Goal: Task Accomplishment & Management: Complete application form

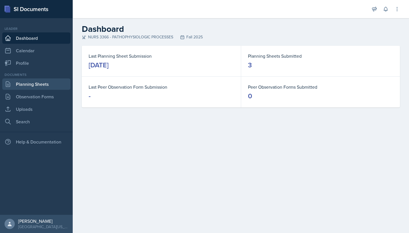
click at [51, 84] on link "Planning Sheets" at bounding box center [36, 83] width 68 height 11
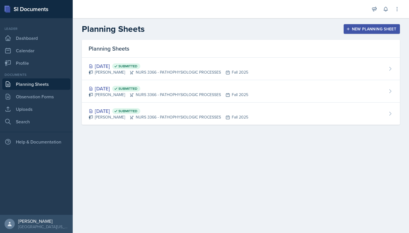
click at [375, 29] on div "New Planning Sheet" at bounding box center [371, 29] width 49 height 5
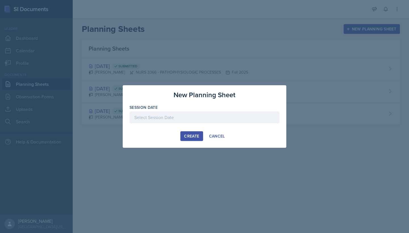
click at [197, 122] on div at bounding box center [205, 117] width 150 height 12
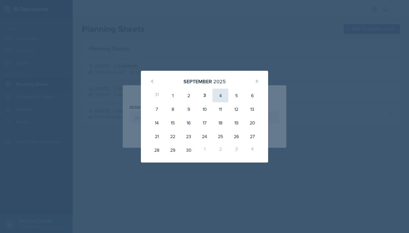
click at [220, 93] on div "4" at bounding box center [221, 96] width 16 height 14
type input "[DATE]"
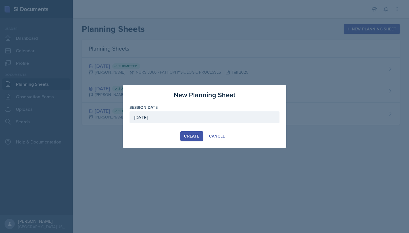
click at [186, 138] on div "Create" at bounding box center [191, 136] width 15 height 5
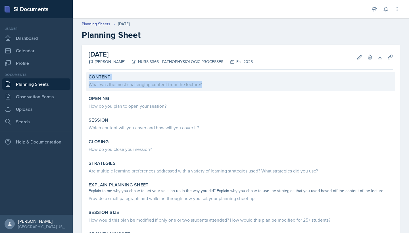
drag, startPoint x: 89, startPoint y: 76, endPoint x: 211, endPoint y: 85, distance: 122.2
click at [211, 85] on div "Content What was the most challenging content from the lecture?" at bounding box center [240, 81] width 309 height 19
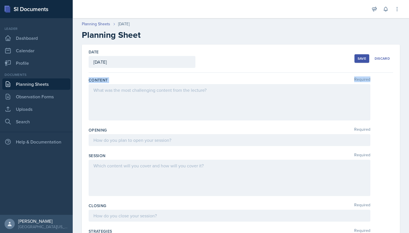
drag, startPoint x: 89, startPoint y: 79, endPoint x: 217, endPoint y: 93, distance: 129.1
click at [217, 93] on div "Content Required" at bounding box center [241, 100] width 305 height 50
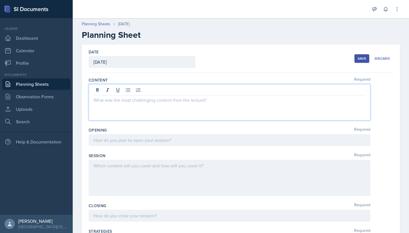
drag, startPoint x: 217, startPoint y: 93, endPoint x: 150, endPoint y: 88, distance: 67.8
click at [150, 88] on div at bounding box center [230, 102] width 282 height 36
drag, startPoint x: 205, startPoint y: 101, endPoint x: 110, endPoint y: 100, distance: 95.8
click at [109, 101] on p at bounding box center [229, 100] width 272 height 7
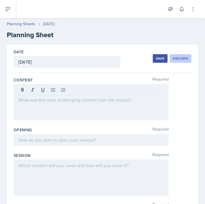
click at [183, 59] on div "Discard" at bounding box center [180, 58] width 15 height 5
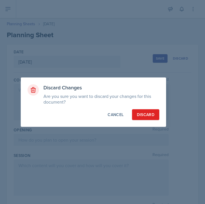
click at [150, 114] on div "Discard" at bounding box center [146, 115] width 18 height 6
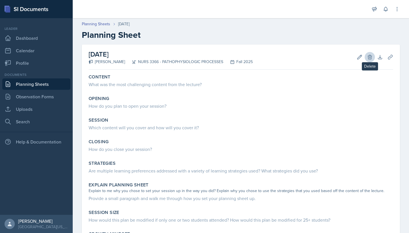
click at [372, 59] on icon at bounding box center [370, 57] width 6 height 6
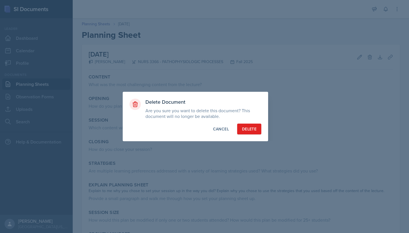
click at [257, 129] on button "Delete" at bounding box center [249, 129] width 24 height 11
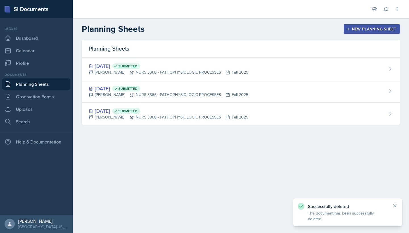
click at [359, 27] on div "New Planning Sheet" at bounding box center [371, 29] width 49 height 5
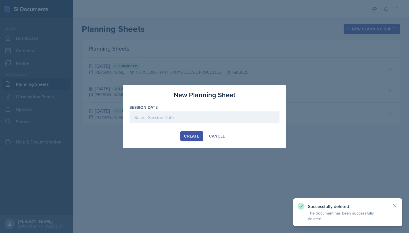
click at [235, 119] on div at bounding box center [205, 117] width 150 height 12
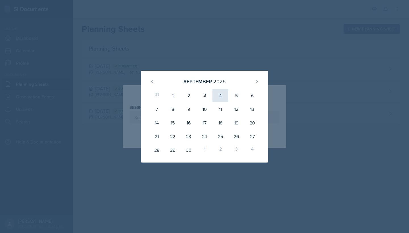
click at [223, 97] on div "4" at bounding box center [221, 96] width 16 height 14
type input "[DATE]"
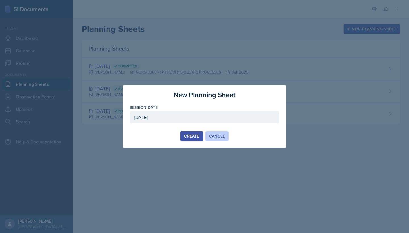
click at [219, 135] on div "Cancel" at bounding box center [217, 136] width 16 height 5
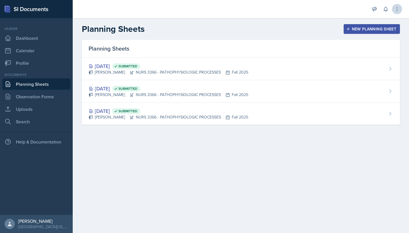
click at [398, 6] on button at bounding box center [397, 9] width 10 height 10
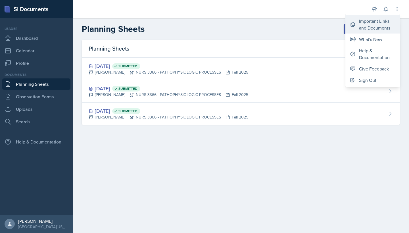
click at [384, 22] on div "Important Links and Documents" at bounding box center [377, 25] width 36 height 14
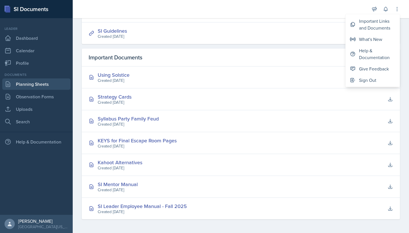
click at [27, 84] on link "Planning Sheets" at bounding box center [36, 83] width 68 height 11
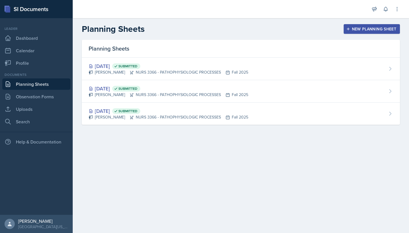
click at [366, 28] on div "New Planning Sheet" at bounding box center [371, 29] width 49 height 5
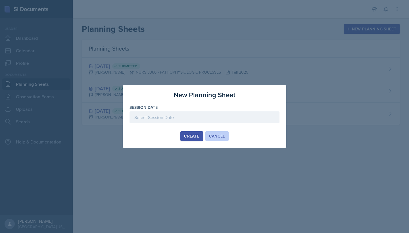
click at [215, 134] on div "Cancel" at bounding box center [217, 136] width 16 height 5
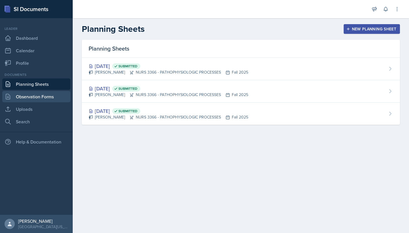
click at [51, 97] on link "Observation Forms" at bounding box center [36, 96] width 68 height 11
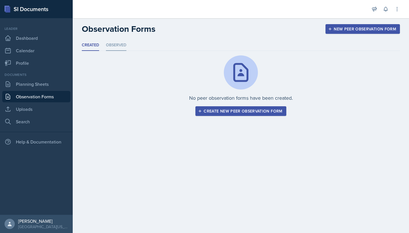
click at [117, 46] on li "Observed" at bounding box center [116, 45] width 20 height 11
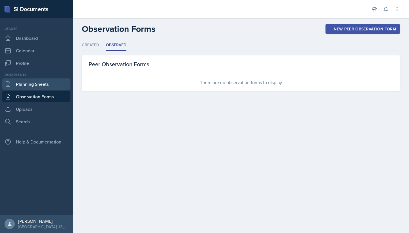
click at [59, 86] on link "Planning Sheets" at bounding box center [36, 83] width 68 height 11
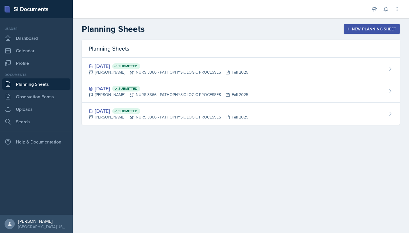
click at [381, 29] on div "New Planning Sheet" at bounding box center [371, 29] width 49 height 5
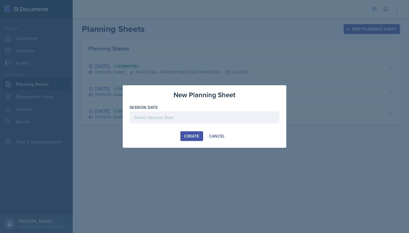
click at [228, 113] on div at bounding box center [205, 117] width 150 height 12
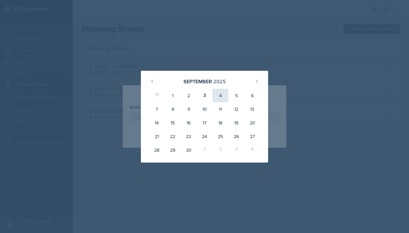
click at [222, 98] on div "4" at bounding box center [221, 96] width 16 height 14
type input "[DATE]"
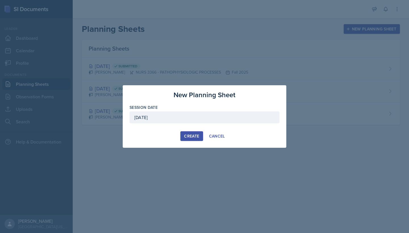
click at [187, 138] on div "Create" at bounding box center [191, 136] width 15 height 5
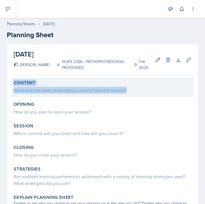
copy div "Content What was the most challenging content from the lecture?"
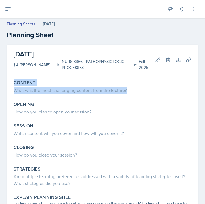
drag, startPoint x: 135, startPoint y: 91, endPoint x: 49, endPoint y: 74, distance: 88.0
click at [48, 74] on div "[DATE] [PERSON_NAME] NURS 3366 - PATHOPHYSIOLOGIC PROCESSES Fall 2025 Edit Dele…" at bounding box center [102, 196] width 191 height 303
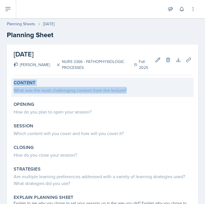
click at [55, 91] on div "What was the most challenging content from the lecture?" at bounding box center [103, 90] width 178 height 7
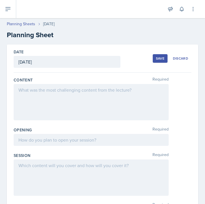
click at [54, 91] on div at bounding box center [91, 102] width 155 height 36
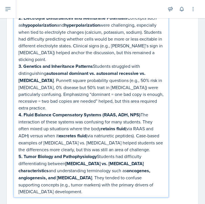
scroll to position [139, 0]
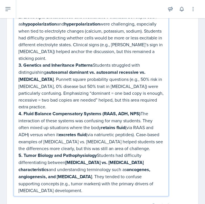
click at [177, 135] on div "1. Acid–Base Balance and Compensation Students consistently struggled to differ…" at bounding box center [103, 70] width 178 height 251
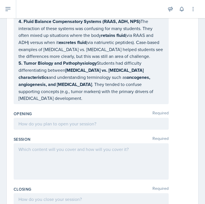
scroll to position [222, 0]
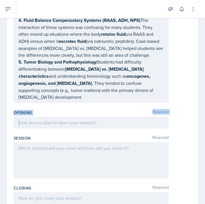
copy div "Opening Required"
drag, startPoint x: 107, startPoint y: 113, endPoint x: 10, endPoint y: 99, distance: 97.9
click at [10, 99] on div "Date [DATE] [DATE] 31 1 2 3 4 5 6 7 8 9 10 11 12 13 14 15 16 17 18 19 20 21 22 …" at bounding box center [102, 100] width 191 height 556
click at [39, 110] on div "Opening Required" at bounding box center [103, 113] width 178 height 6
click at [45, 117] on div at bounding box center [91, 123] width 155 height 12
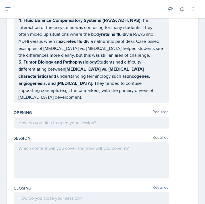
click at [0, 0] on icon at bounding box center [0, 0] width 0 height 0
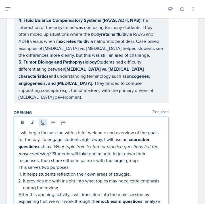
scroll to position [224, 0]
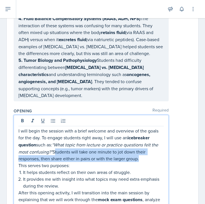
drag, startPoint x: 139, startPoint y: 147, endPoint x: 55, endPoint y: 139, distance: 84.5
click at [55, 139] on p "I will begin the session with a brief welcome and overview of the goals for the…" at bounding box center [90, 145] width 145 height 35
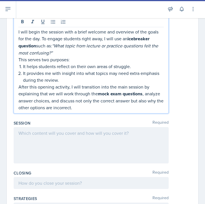
scroll to position [341, 0]
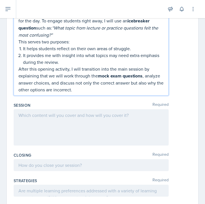
click at [106, 109] on div at bounding box center [91, 127] width 155 height 36
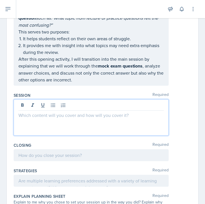
click at [31, 108] on div at bounding box center [91, 117] width 155 height 36
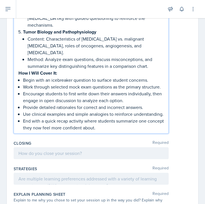
scroll to position [625, 0]
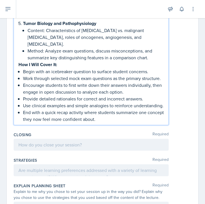
click at [19, 61] on strong "How I Will Cover It:" at bounding box center [37, 64] width 39 height 7
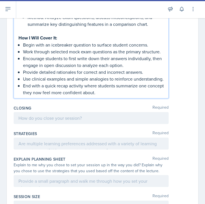
scroll to position [675, 0]
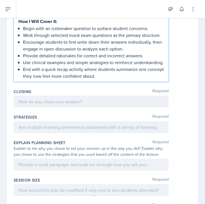
click at [55, 96] on div at bounding box center [91, 102] width 155 height 12
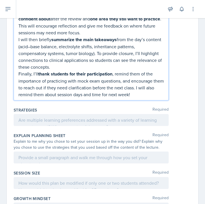
scroll to position [781, 0]
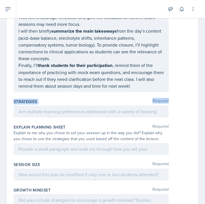
drag, startPoint x: 13, startPoint y: 81, endPoint x: 109, endPoint y: 83, distance: 96.3
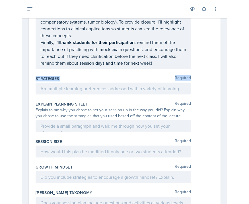
scroll to position [795, 0]
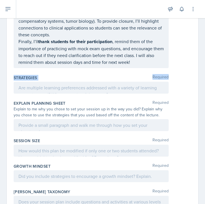
click at [66, 75] on div "Strategies Required" at bounding box center [103, 78] width 178 height 6
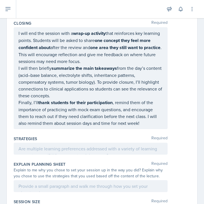
scroll to position [759, 0]
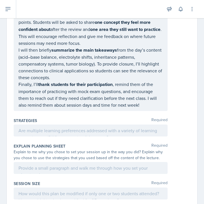
click at [48, 125] on div at bounding box center [91, 131] width 154 height 12
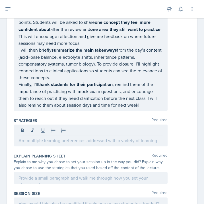
click at [48, 127] on div at bounding box center [90, 131] width 144 height 9
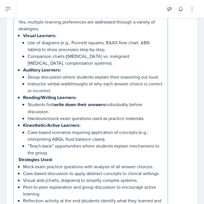
scroll to position [890, 0]
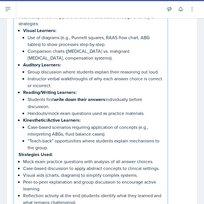
click at [49, 110] on p "Handouts/mock exam questions used as practice materials." at bounding box center [95, 113] width 135 height 7
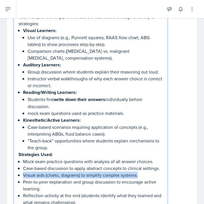
drag, startPoint x: 143, startPoint y: 148, endPoint x: 22, endPoint y: 149, distance: 120.8
click at [22, 149] on div "Multiple Learning Preferences & Strategies Yes, multiple learning preferences a…" at bounding box center [90, 106] width 144 height 200
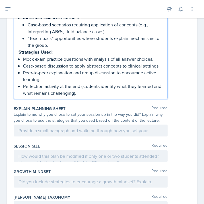
scroll to position [992, 0]
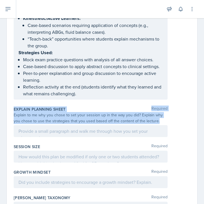
drag, startPoint x: 14, startPoint y: 82, endPoint x: 151, endPoint y: 95, distance: 138.1
click at [151, 104] on div "Explain Planning Sheet Required Explain to me why you chose to set your session…" at bounding box center [102, 123] width 176 height 38
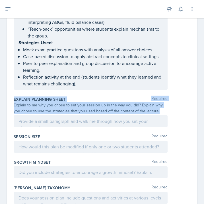
copy div "Explain Planning Sheet Required Explain to me why you chose to set your session…"
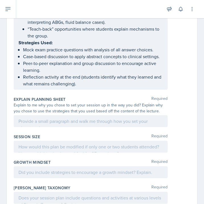
click at [50, 115] on div at bounding box center [91, 121] width 154 height 12
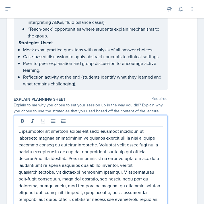
scroll to position [1005, 0]
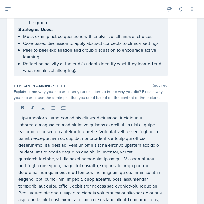
click at [180, 102] on div at bounding box center [102, 167] width 176 height 131
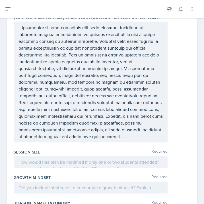
scroll to position [1090, 0]
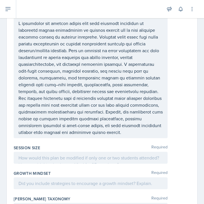
click at [52, 152] on div at bounding box center [91, 158] width 154 height 12
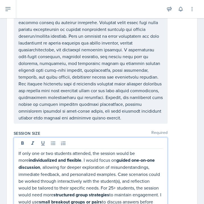
scroll to position [1106, 0]
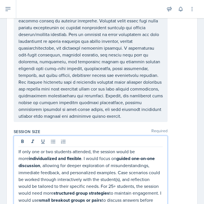
click at [87, 158] on p "If only one or two students attended, the session would be more individualized …" at bounding box center [90, 186] width 144 height 76
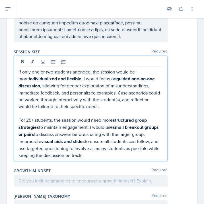
scroll to position [1186, 0]
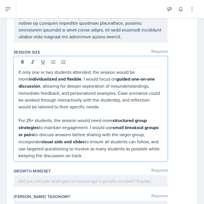
click at [35, 175] on div at bounding box center [91, 181] width 154 height 12
click at [35, 178] on p at bounding box center [90, 181] width 144 height 7
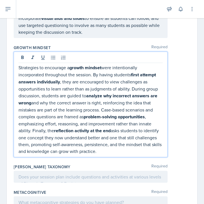
scroll to position [1299, 0]
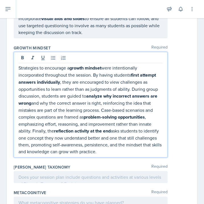
click at [30, 171] on div at bounding box center [91, 177] width 154 height 12
click at [30, 174] on p at bounding box center [90, 177] width 144 height 7
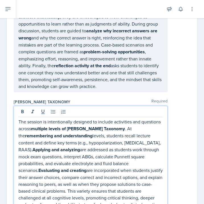
scroll to position [1355, 0]
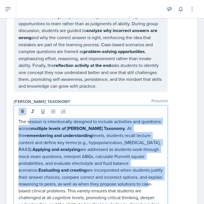
drag, startPoint x: 65, startPoint y: 158, endPoint x: 30, endPoint y: 96, distance: 71.3
click at [30, 118] on p "The session is intentionally designed to include activities and questions acros…" at bounding box center [90, 163] width 144 height 90
click at [23, 108] on button at bounding box center [22, 112] width 8 height 8
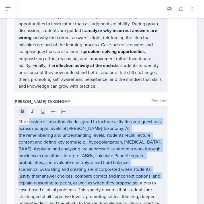
click at [23, 108] on button at bounding box center [22, 112] width 8 height 8
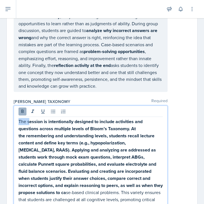
click at [23, 108] on button at bounding box center [22, 112] width 8 height 8
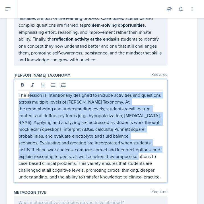
scroll to position [1381, 0]
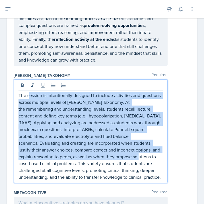
click at [46, 197] on div at bounding box center [91, 203] width 154 height 12
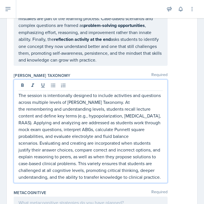
click at [46, 199] on p at bounding box center [90, 202] width 144 height 7
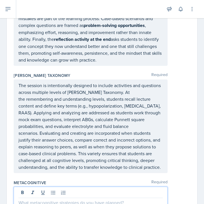
scroll to position [1427, 0]
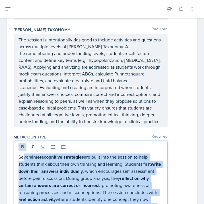
drag, startPoint x: 110, startPoint y: 199, endPoint x: 24, endPoint y: 129, distance: 110.7
click at [24, 154] on p "Several metacognitive strategies are built into the session to help students th…" at bounding box center [90, 192] width 144 height 77
click at [23, 145] on icon at bounding box center [22, 146] width 3 height 3
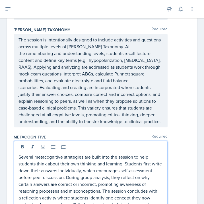
click at [93, 176] on p "Several metacognitive strategies are built into the session to help students th…" at bounding box center [90, 191] width 144 height 75
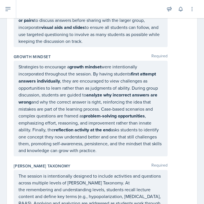
scroll to position [1284, 0]
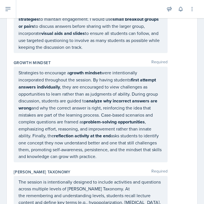
click at [108, 137] on div "Growth Mindset Required Strategies to encourage a growth mindset were intention…" at bounding box center [102, 112] width 176 height 109
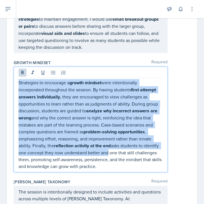
drag, startPoint x: 107, startPoint y: 127, endPoint x: 22, endPoint y: 50, distance: 115.1
click at [22, 67] on div "Strategies to encourage a growth mindset were intentionally incorporated throug…" at bounding box center [91, 120] width 154 height 106
click at [22, 70] on icon at bounding box center [23, 73] width 6 height 6
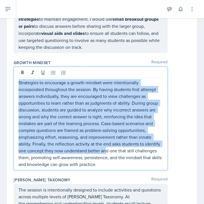
click at [76, 79] on p "Strategies to encourage a growth mindset were intentionally incorporated throug…" at bounding box center [90, 123] width 144 height 89
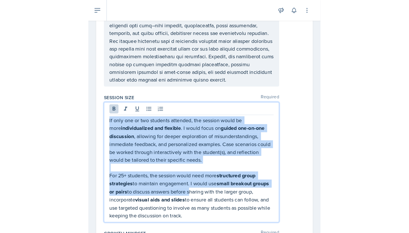
scroll to position [1122, 0]
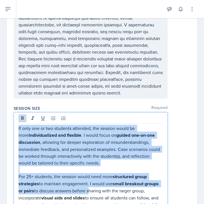
drag, startPoint x: 89, startPoint y: 75, endPoint x: 33, endPoint y: 8, distance: 87.1
click at [33, 8] on div "Announcements Planning Sheets [DATE] 8:48 AM Hi Everyone! Make sure you're comp…" at bounding box center [102, 102] width 204 height 204
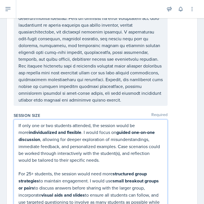
click at [103, 171] on p "For 25+ students, the session would need more structured group strategies to ma…" at bounding box center [90, 191] width 144 height 42
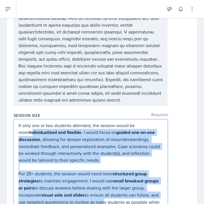
drag, startPoint x: 101, startPoint y: 178, endPoint x: 22, endPoint y: 104, distance: 107.9
click at [22, 122] on div "If only one or two students attended, the session would be more individualized …" at bounding box center [90, 167] width 144 height 90
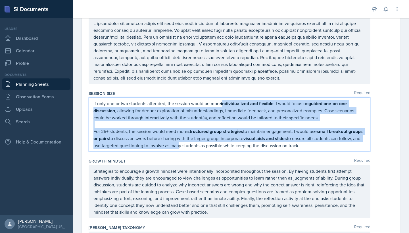
scroll to position [671, 0]
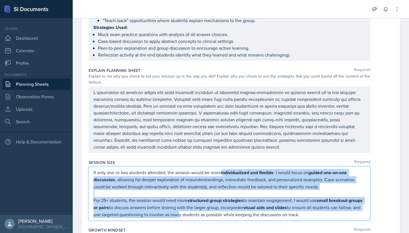
click at [185, 190] on p at bounding box center [229, 193] width 272 height 7
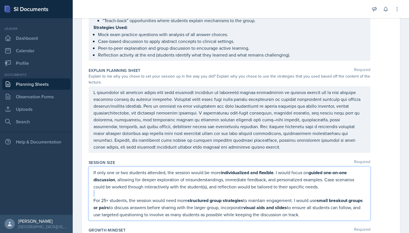
click at [185, 190] on p at bounding box center [229, 193] width 272 height 7
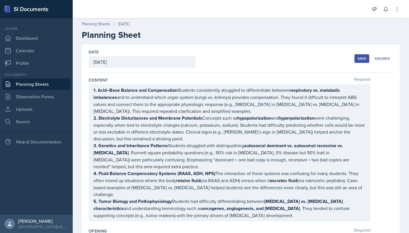
scroll to position [0, 0]
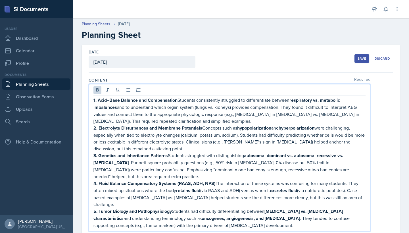
drag, startPoint x: 207, startPoint y: 124, endPoint x: 248, endPoint y: 173, distance: 64.3
click at [249, 173] on div "1. Acid–Base Balance and Compensation Students consistently struggled to differ…" at bounding box center [229, 163] width 272 height 132
click at [209, 110] on p "1. Acid–Base Balance and Compensation Students consistently struggled to differ…" at bounding box center [229, 111] width 272 height 28
click at [239, 87] on div at bounding box center [229, 90] width 272 height 9
click at [305, 68] on div "Date [DATE] [DATE] 31 1 2 3 4 5 6 7 8 9 10 11 12 13 14 15 16 17 18 19 20 21 22 …" at bounding box center [241, 59] width 305 height 28
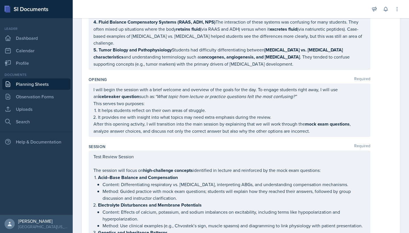
scroll to position [152, 0]
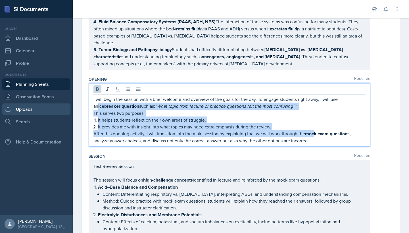
drag, startPoint x: 313, startPoint y: 133, endPoint x: 59, endPoint y: 106, distance: 255.2
click at [59, 106] on div "SI Documents Leader Dashboard Calendar Profile Documents Planning Sheets Observ…" at bounding box center [204, 116] width 409 height 233
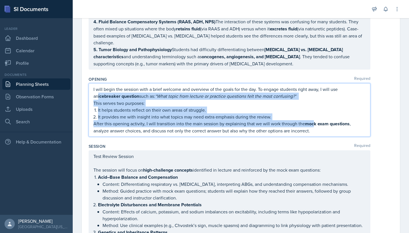
click at [97, 104] on p "This serves two purposes:" at bounding box center [229, 103] width 272 height 7
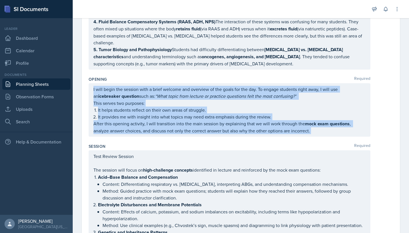
drag, startPoint x: 92, startPoint y: 92, endPoint x: 307, endPoint y: 136, distance: 218.7
click at [309, 134] on div "I will begin the session with a brief welcome and overview of the goals for the…" at bounding box center [230, 109] width 282 height 53
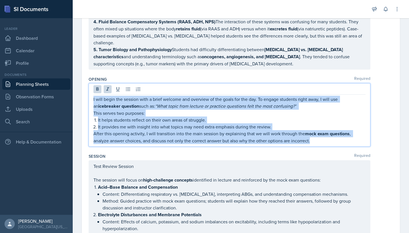
drag, startPoint x: 315, startPoint y: 143, endPoint x: 89, endPoint y: 99, distance: 230.8
click at [89, 99] on div "I will begin the session with a brief welcome and overview of the goals for the…" at bounding box center [230, 114] width 282 height 63
copy div "I will begin the session with a brief welcome and overview of the goals for the…"
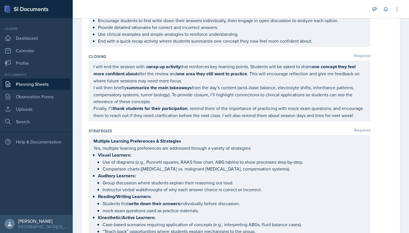
scroll to position [464, 0]
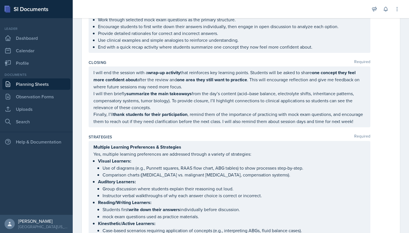
click at [215, 85] on div "I will end the session with a wrap-up activity that reinforces key learning poi…" at bounding box center [229, 97] width 272 height 56
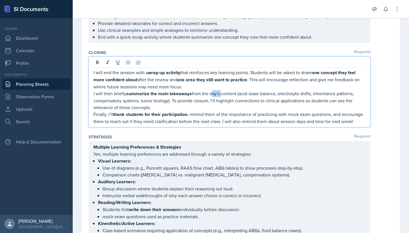
click at [215, 90] on p "I will then briefly summarize the main takeaways from the day’s content (acid–b…" at bounding box center [229, 100] width 272 height 21
click at [247, 98] on p "I will then briefly summarize the main takeaways from the day’s content (acid–b…" at bounding box center [229, 100] width 272 height 21
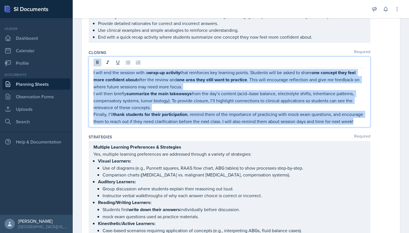
drag, startPoint x: 355, startPoint y: 115, endPoint x: 93, endPoint y: 67, distance: 266.0
click at [93, 67] on div "I will end the session with a wrap-up activity that reinforces key learning poi…" at bounding box center [230, 92] width 282 height 71
copy div "I will end the session with a wrap-up activity that reinforces key learning poi…"
click at [100, 59] on button at bounding box center [97, 63] width 8 height 8
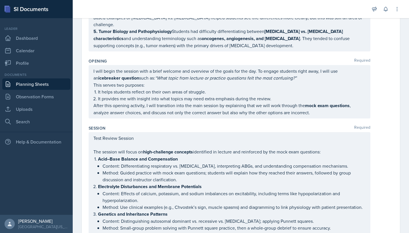
scroll to position [169, 0]
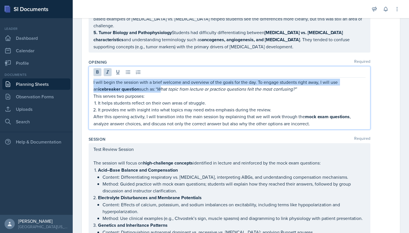
drag, startPoint x: 158, startPoint y: 90, endPoint x: 93, endPoint y: 79, distance: 66.0
click at [93, 79] on div "I will begin the session with a brief welcome and overview of the goals for the…" at bounding box center [230, 97] width 282 height 63
click at [96, 76] on button at bounding box center [97, 72] width 8 height 8
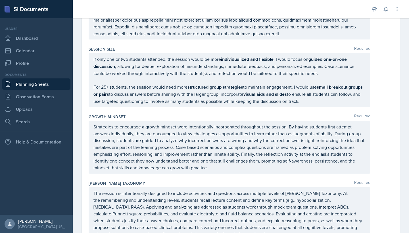
scroll to position [790, 0]
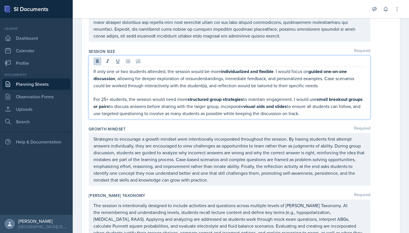
drag, startPoint x: 110, startPoint y: 57, endPoint x: 326, endPoint y: 116, distance: 223.9
click at [326, 116] on div "Session Size Required If only one or two students attended, the session would b…" at bounding box center [241, 85] width 305 height 78
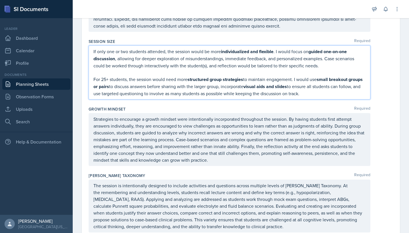
click at [171, 60] on p "If only one or two students attended, the session would be more individualized …" at bounding box center [229, 58] width 272 height 21
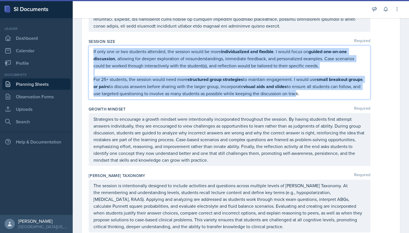
drag, startPoint x: 317, startPoint y: 86, endPoint x: 150, endPoint y: 30, distance: 175.3
click at [150, 36] on div "Session Size Required If only one or two students attended, the session would b…" at bounding box center [241, 70] width 305 height 68
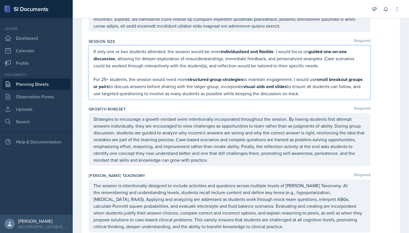
click at [186, 48] on p "If only one or two students attended, the session would be more individualized …" at bounding box center [229, 58] width 272 height 21
drag, startPoint x: 200, startPoint y: 47, endPoint x: 267, endPoint y: 90, distance: 80.2
click at [267, 90] on div "If only one or two students attended, the session would be more individualized …" at bounding box center [230, 72] width 282 height 54
click at [260, 124] on p "Strategies to encourage a growth mindset were intentionally incorporated throug…" at bounding box center [229, 140] width 272 height 48
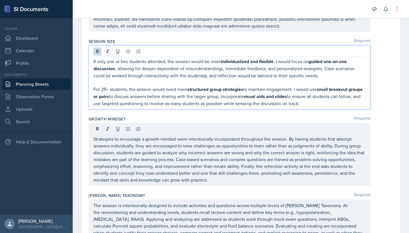
click at [236, 69] on div "If only one or two students attended, the session would be more individualized …" at bounding box center [229, 82] width 272 height 49
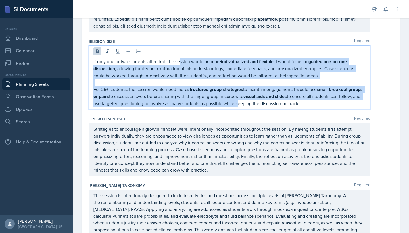
drag, startPoint x: 179, startPoint y: 51, endPoint x: 259, endPoint y: 94, distance: 91.3
click at [259, 94] on div "If only one or two students attended, the session would be more individualized …" at bounding box center [229, 82] width 272 height 49
click at [97, 49] on icon at bounding box center [98, 52] width 6 height 6
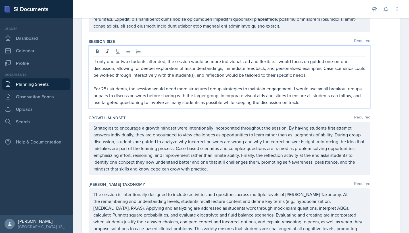
click at [169, 70] on p "If only one or two students attended, the session would be more individualized …" at bounding box center [229, 68] width 272 height 20
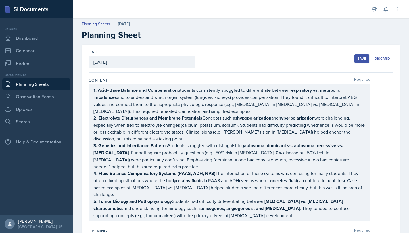
scroll to position [0, 0]
click at [230, 57] on div "Date [DATE] [DATE] 31 1 2 3 4 5 6 7 8 9 10 11 12 13 14 15 16 17 18 19 20 21 22 …" at bounding box center [241, 59] width 305 height 28
click at [366, 61] on div "Save" at bounding box center [362, 58] width 9 height 5
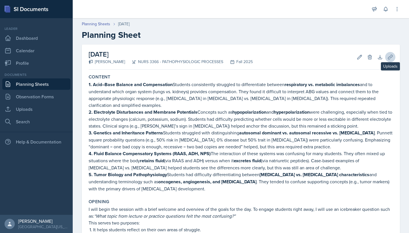
click at [387, 57] on button "Uploads" at bounding box center [390, 57] width 10 height 10
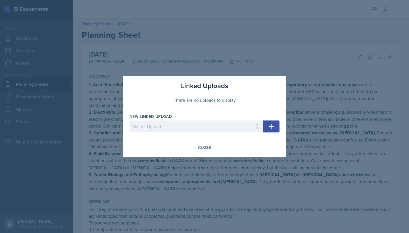
click at [232, 63] on div at bounding box center [204, 116] width 409 height 233
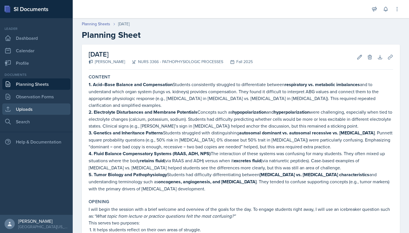
click at [43, 105] on link "Uploads" at bounding box center [36, 108] width 68 height 11
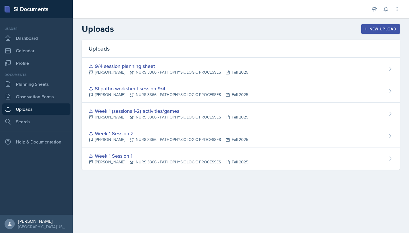
click at [364, 27] on icon "button" at bounding box center [366, 29] width 4 height 4
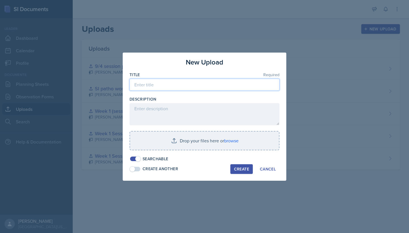
click at [195, 89] on input at bounding box center [205, 85] width 150 height 12
click at [140, 85] on input "SI review session" at bounding box center [205, 85] width 150 height 12
click at [183, 87] on input "SI test review session" at bounding box center [205, 85] width 150 height 12
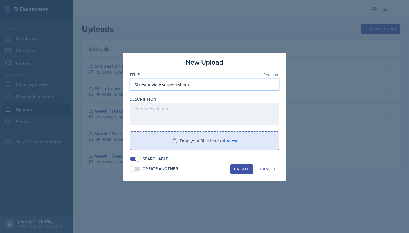
type input "SI test review session sheet"
click at [216, 141] on input "file" at bounding box center [204, 141] width 149 height 18
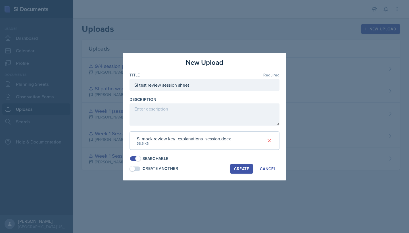
click at [243, 169] on div "Create" at bounding box center [241, 168] width 15 height 5
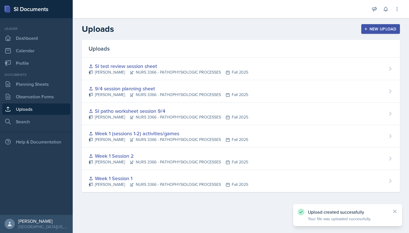
click at [387, 30] on div "New Upload" at bounding box center [381, 29] width 32 height 5
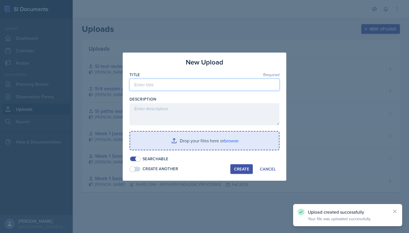
click at [210, 88] on input at bounding box center [205, 85] width 150 height 12
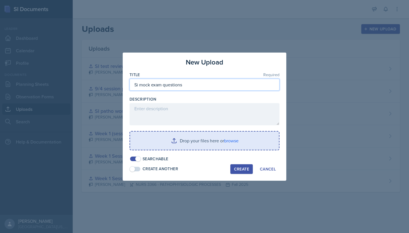
type input "Si mock exam questions"
click at [197, 138] on input "file" at bounding box center [204, 141] width 149 height 18
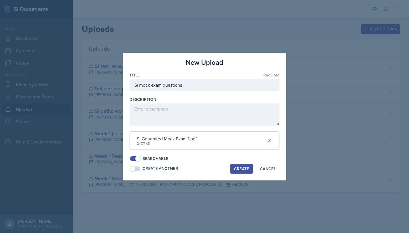
click at [249, 166] on div "Create" at bounding box center [241, 168] width 15 height 5
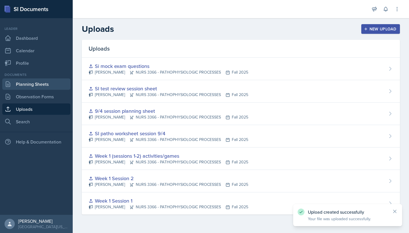
click at [49, 83] on link "Planning Sheets" at bounding box center [36, 83] width 68 height 11
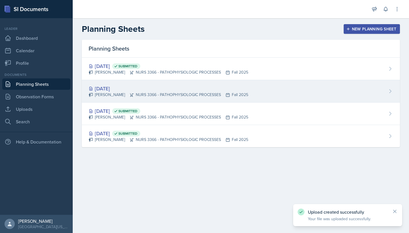
click at [230, 95] on div "[PERSON_NAME] NURS 3366 - PATHOPHYSIOLOGIC PROCESSES Fall 2025" at bounding box center [169, 95] width 160 height 6
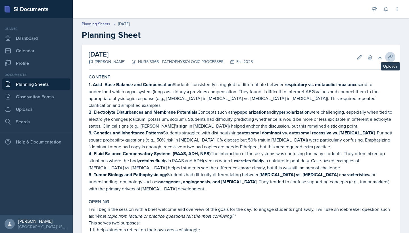
click at [391, 58] on icon at bounding box center [391, 57] width 6 height 6
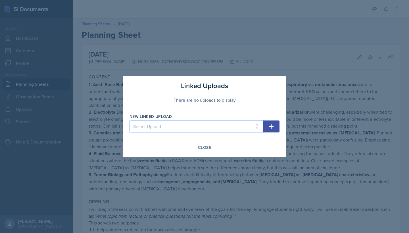
select select "b663c061-4acb-462b-93fa-8875a0ced7eb"
click at [271, 126] on icon "button" at bounding box center [271, 126] width 5 height 5
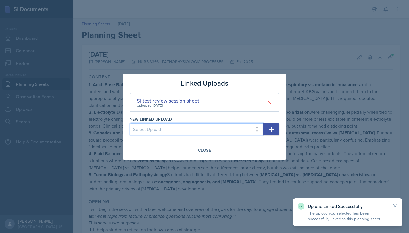
select select "02aa9fb3-5616-4f16-b893-7983ebc06d5f"
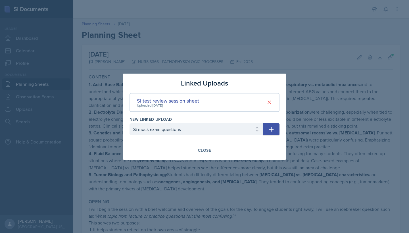
click at [269, 126] on icon "button" at bounding box center [271, 129] width 7 height 7
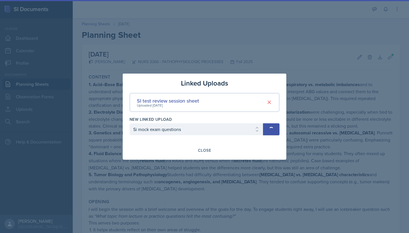
select select
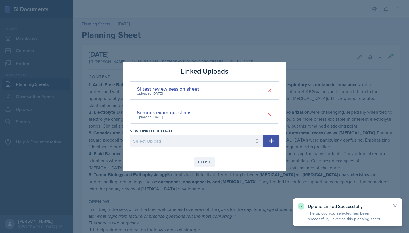
click at [206, 163] on div "Close" at bounding box center [204, 162] width 13 height 5
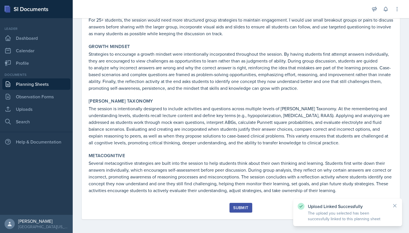
scroll to position [755, 0]
click at [241, 207] on div "Submit" at bounding box center [240, 207] width 15 height 5
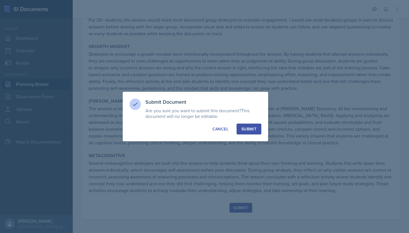
click at [253, 125] on button "Submit" at bounding box center [249, 129] width 25 height 11
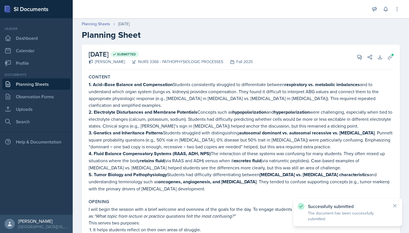
scroll to position [0, 0]
click at [36, 83] on link "Planning Sheets" at bounding box center [36, 83] width 68 height 11
